Goal: Task Accomplishment & Management: Use online tool/utility

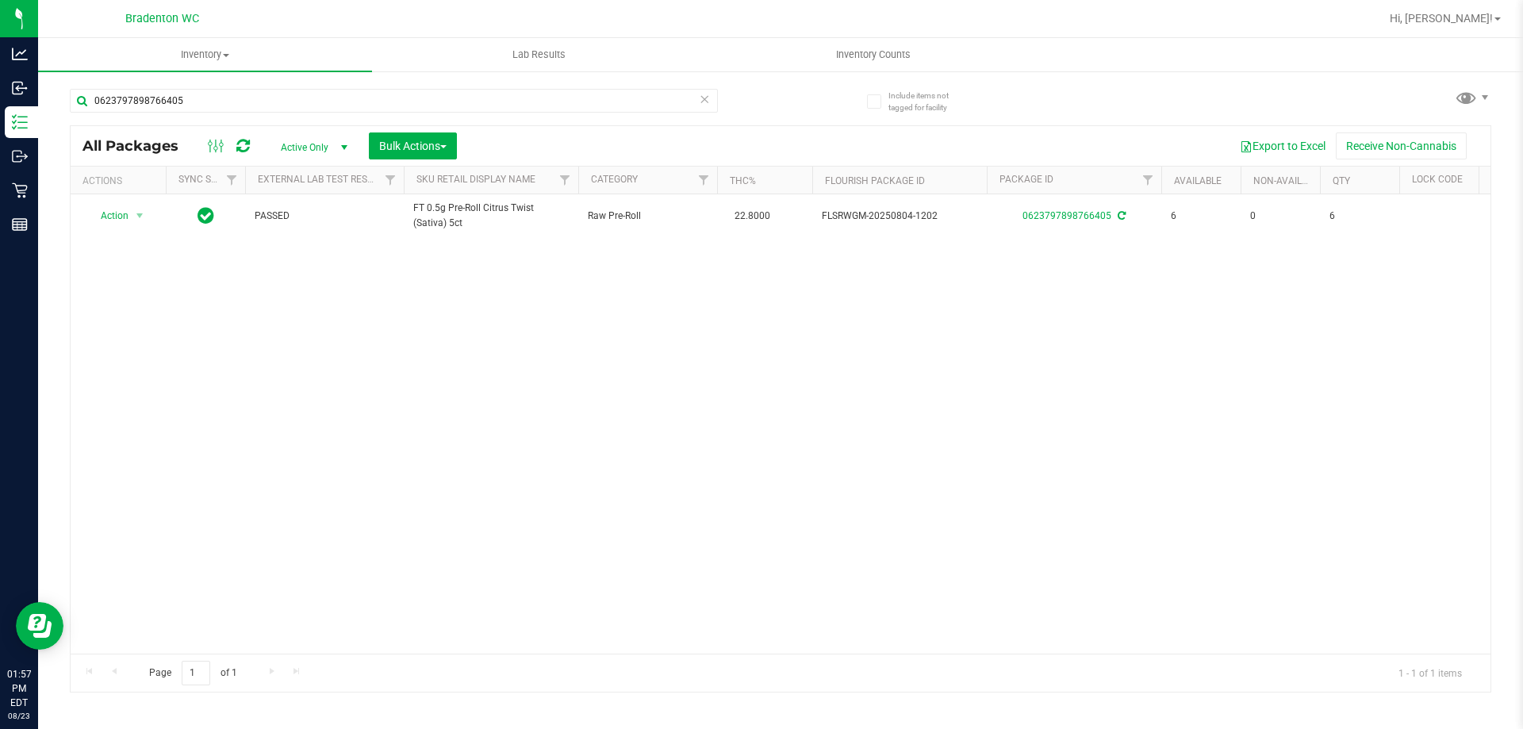
click at [703, 98] on icon at bounding box center [704, 98] width 11 height 19
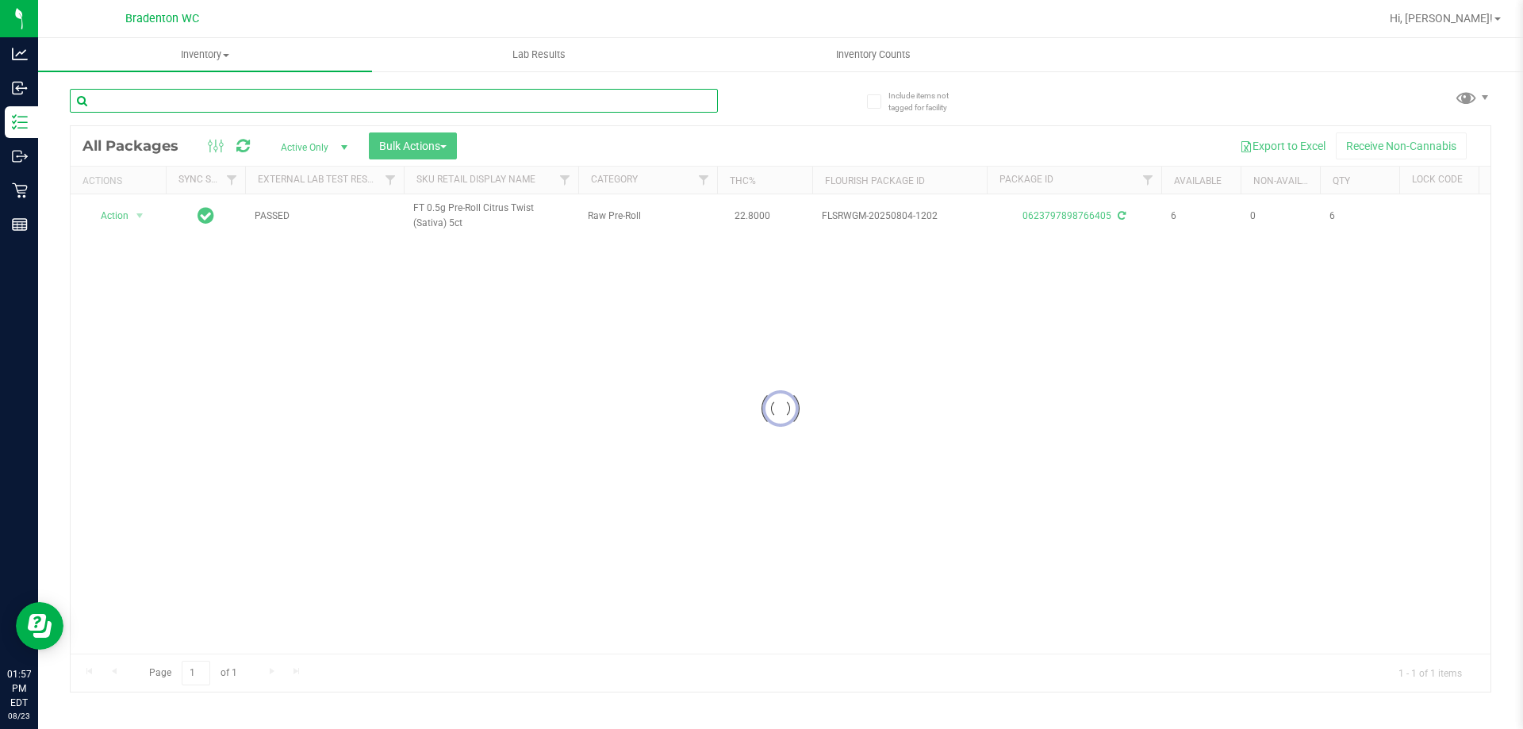
click at [558, 107] on input "text" at bounding box center [394, 101] width 648 height 24
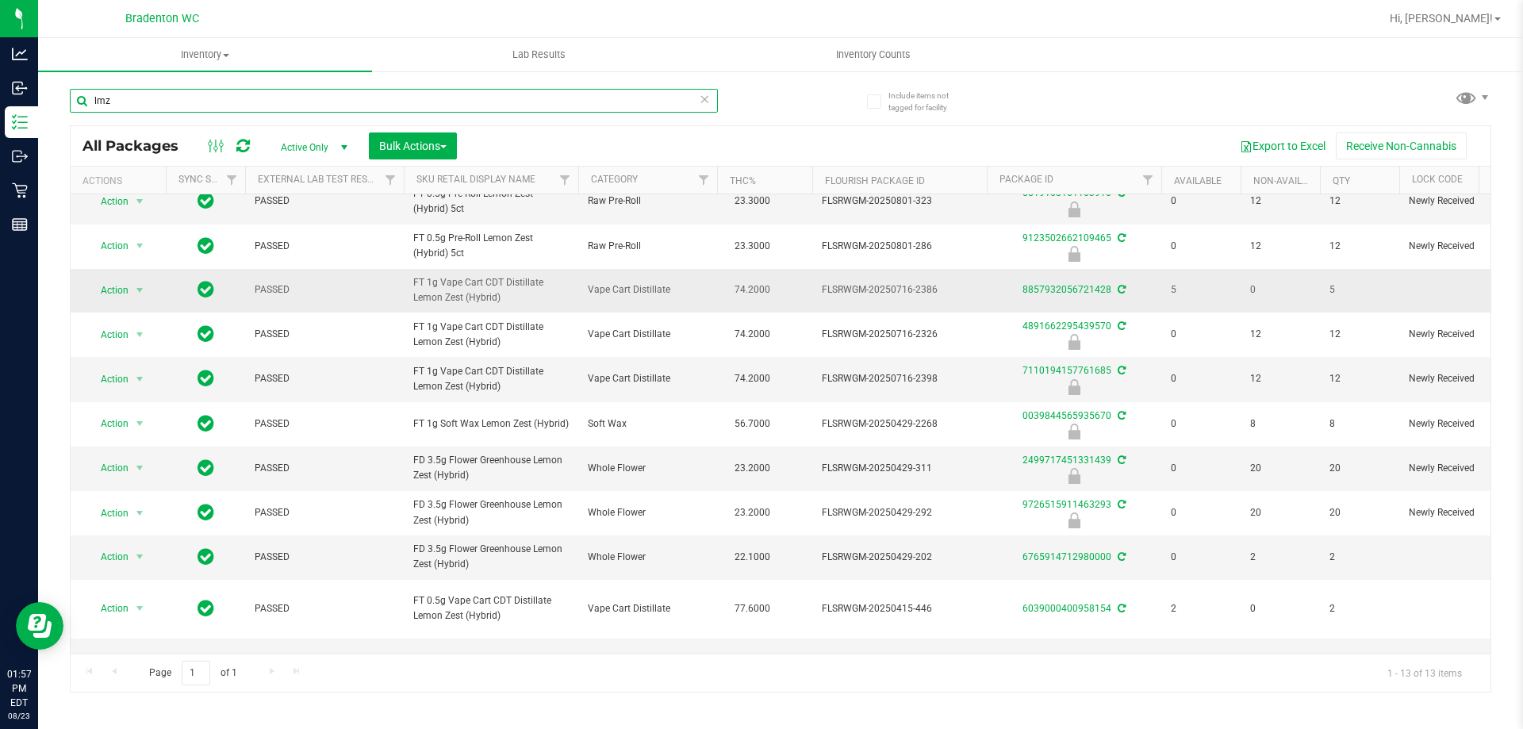
scroll to position [202, 0]
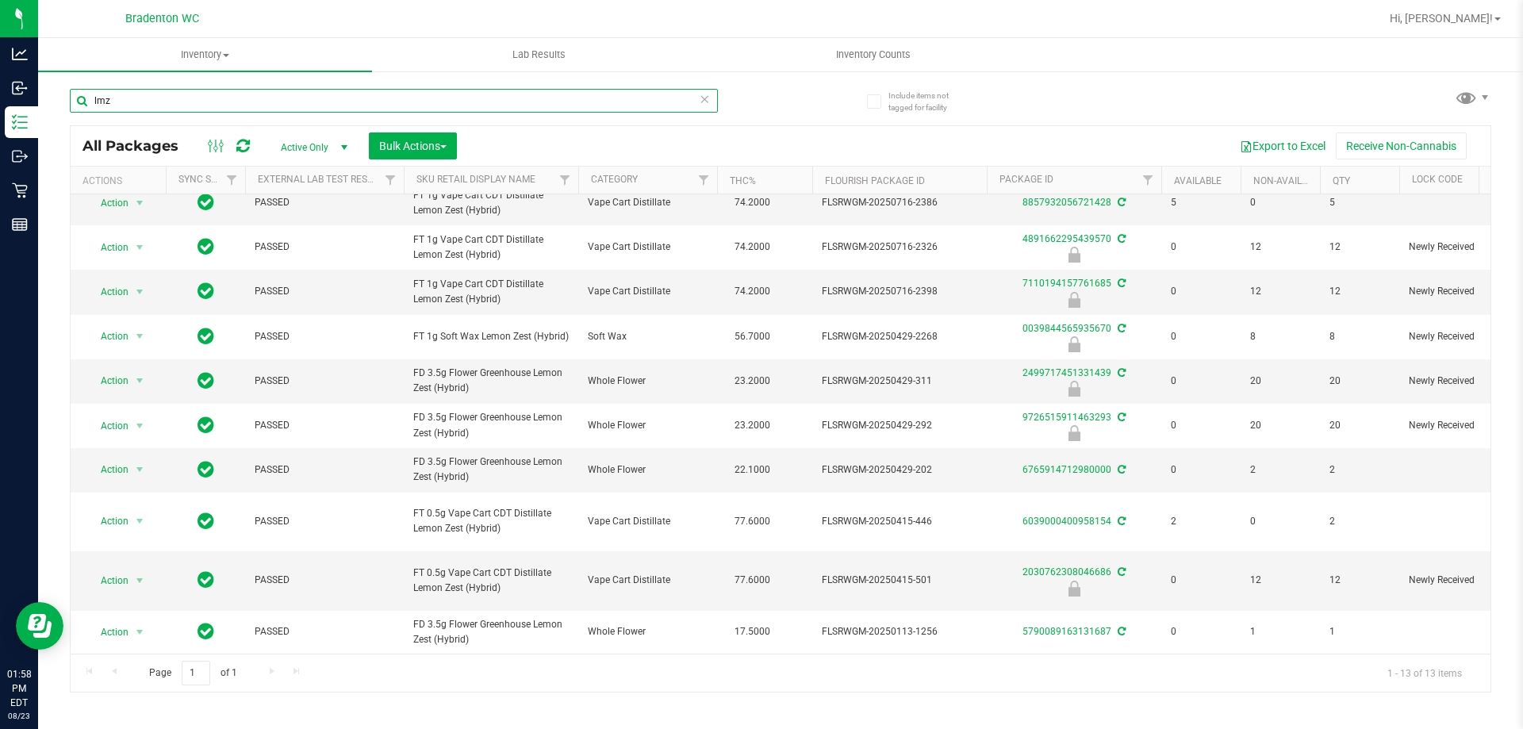
type input "lmz"
click at [708, 102] on icon at bounding box center [704, 98] width 11 height 19
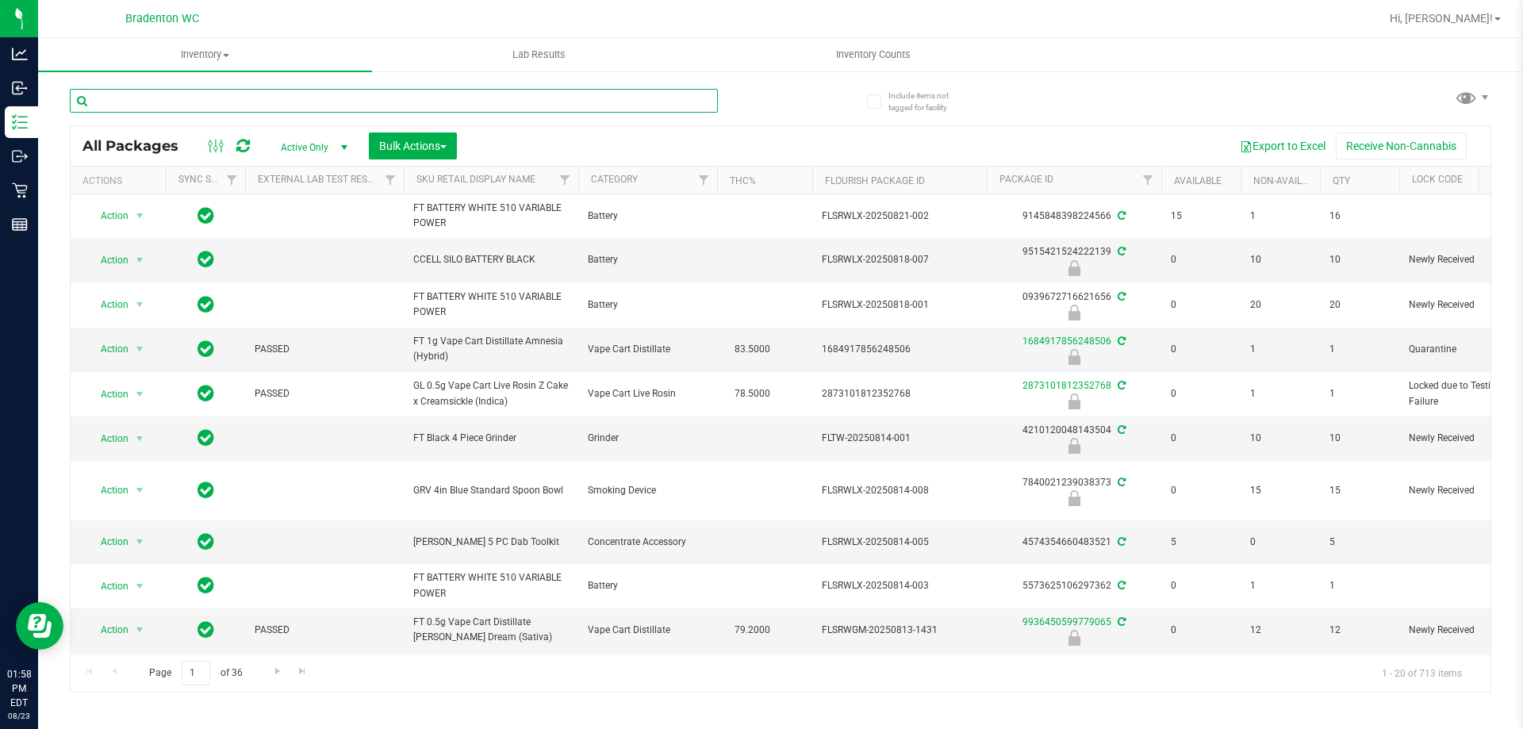
click at [638, 105] on input "text" at bounding box center [394, 101] width 648 height 24
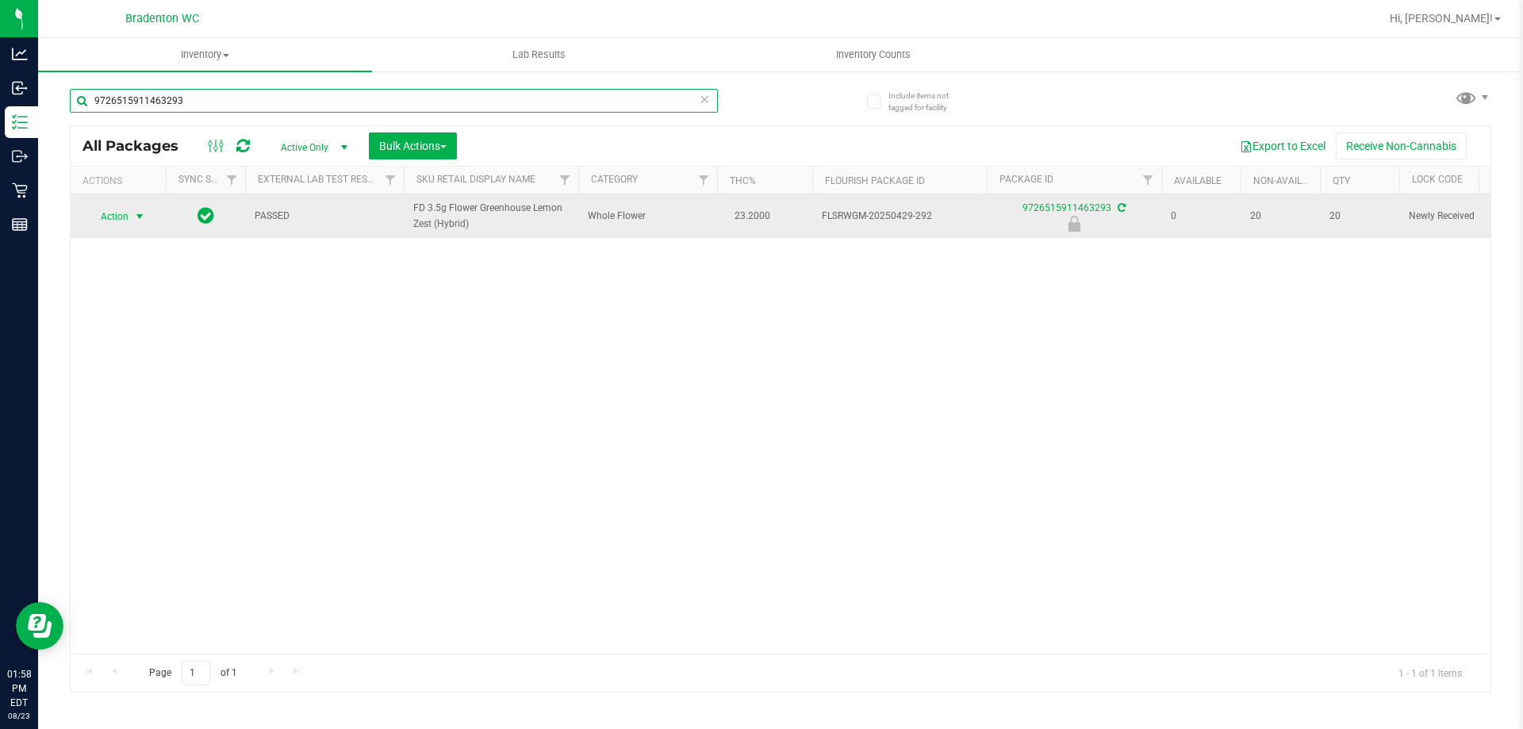
type input "9726515911463293"
click at [111, 209] on span "Action" at bounding box center [107, 216] width 43 height 22
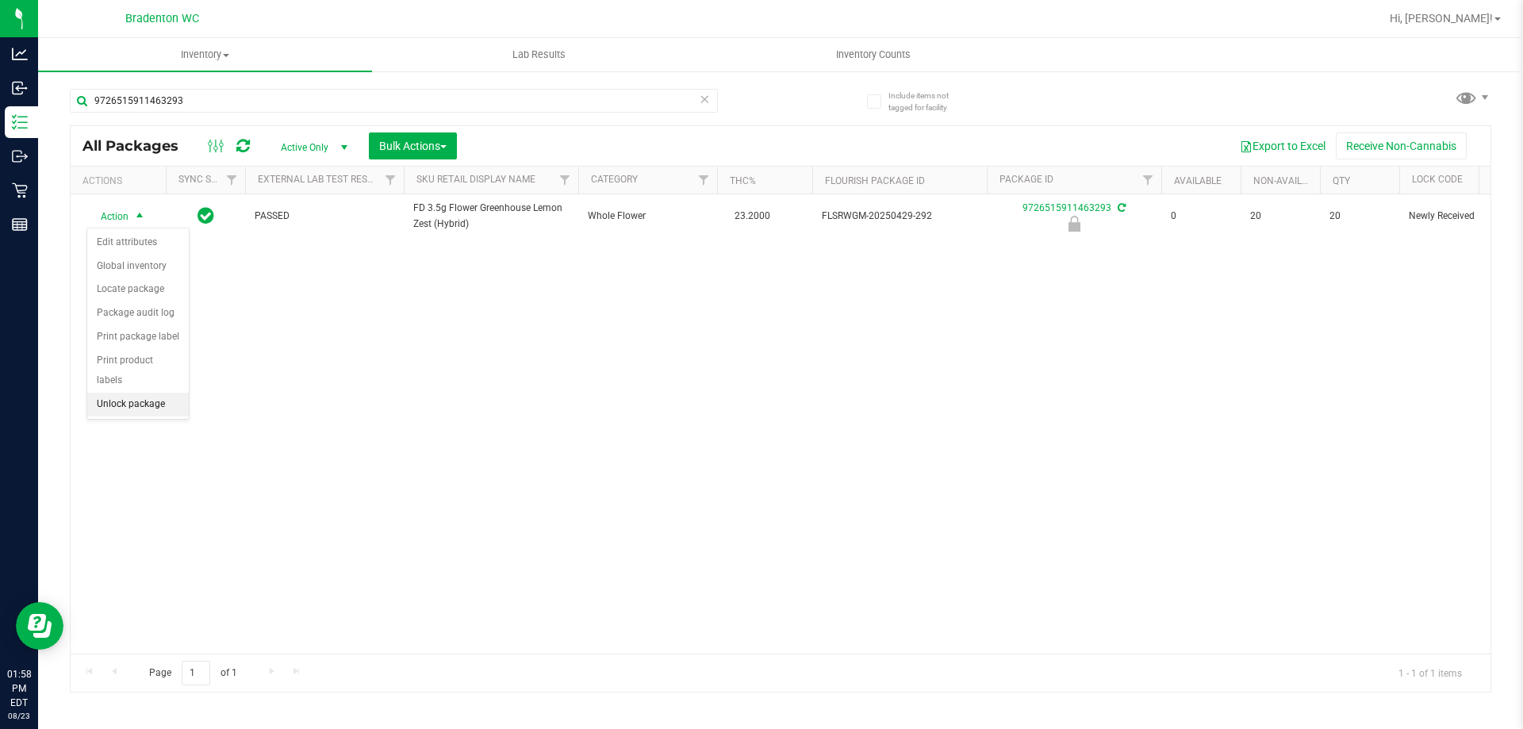
click at [120, 393] on li "Unlock package" at bounding box center [138, 405] width 102 height 24
